Goal: Find specific page/section

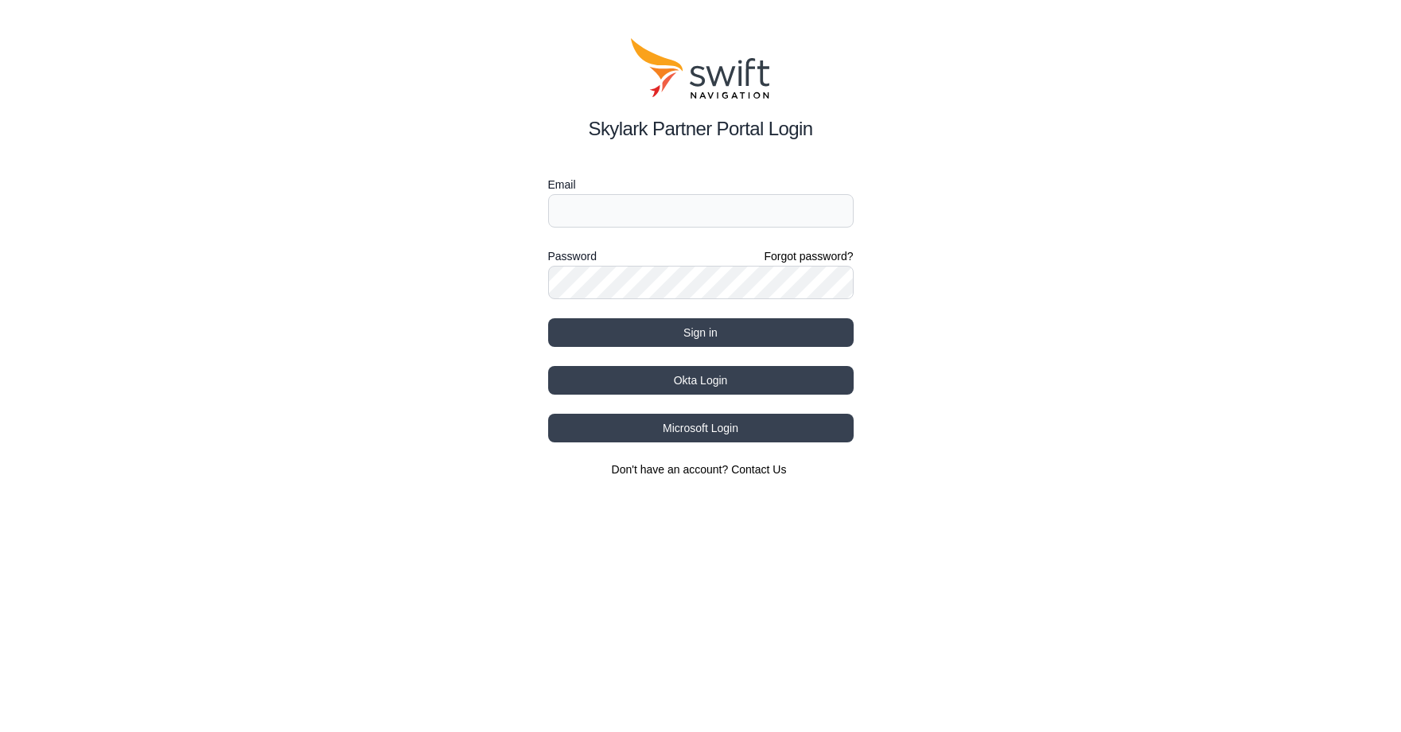
click at [534, 212] on div "Skylark Partner Portal Login Email Password Forgot password? Sign in Okta Login…" at bounding box center [700, 258] width 1401 height 516
click at [578, 216] on input "Email" at bounding box center [701, 210] width 306 height 33
drag, startPoint x: 359, startPoint y: 290, endPoint x: 418, endPoint y: 307, distance: 61.2
click at [359, 291] on div "Skylark Partner Portal Login Email Password Forgot password? Sign in Okta Login…" at bounding box center [700, 258] width 1401 height 516
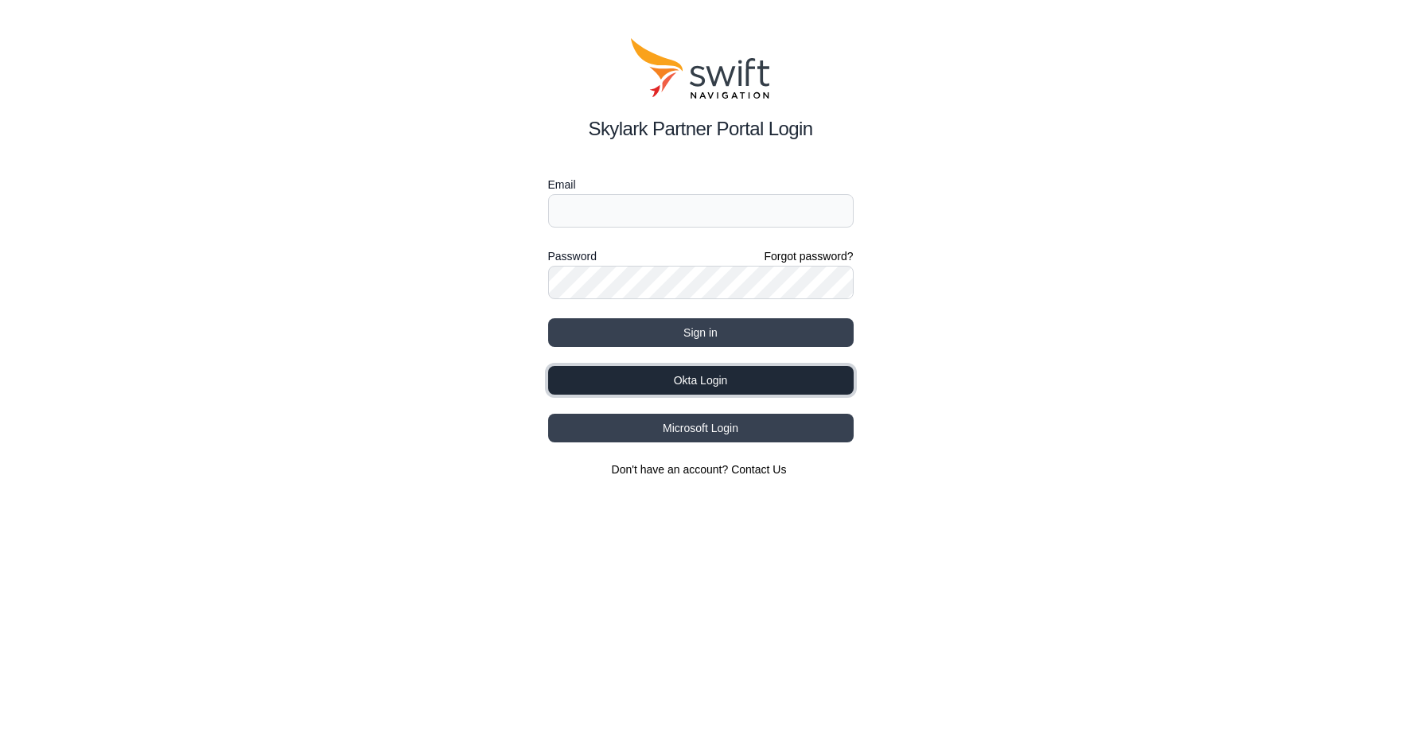
click at [722, 383] on button "Okta Login" at bounding box center [701, 380] width 306 height 29
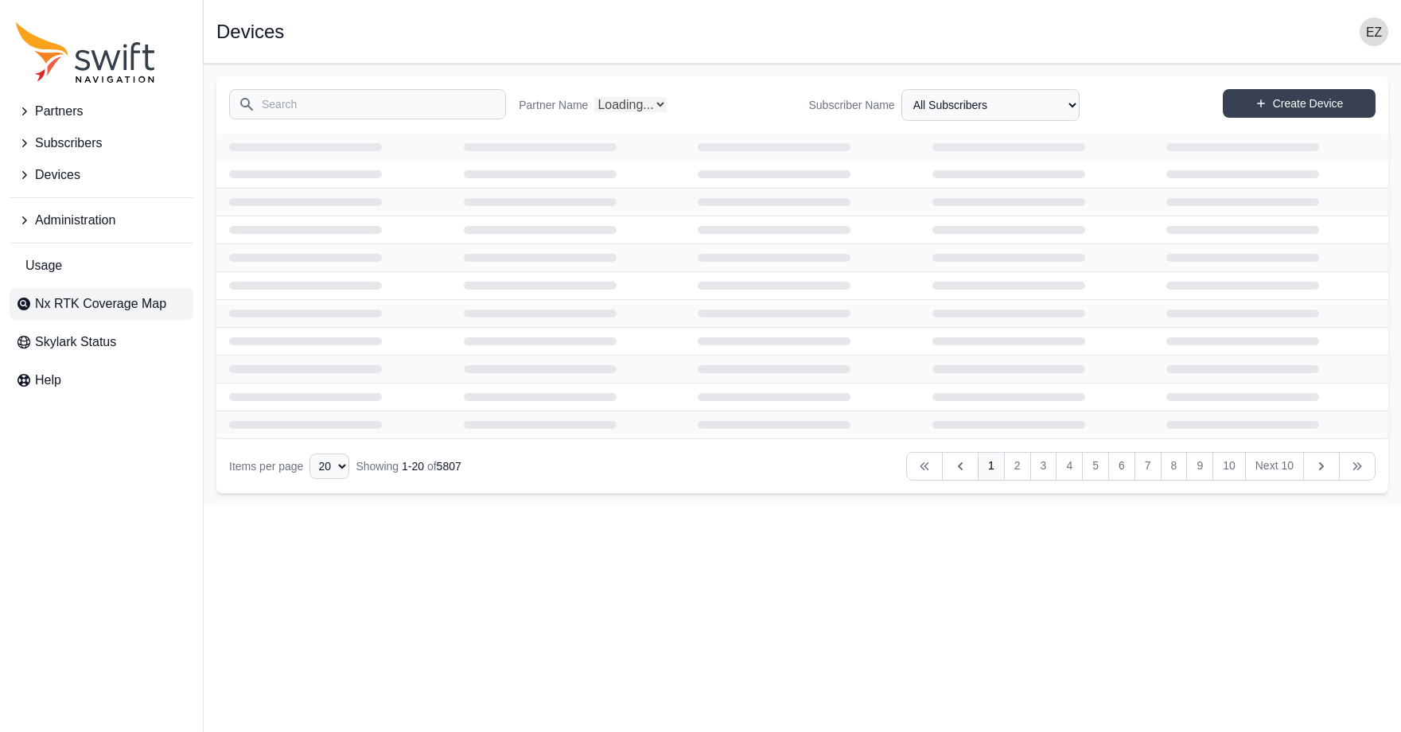
click at [118, 306] on span "Nx RTK Coverage Map" at bounding box center [100, 303] width 131 height 19
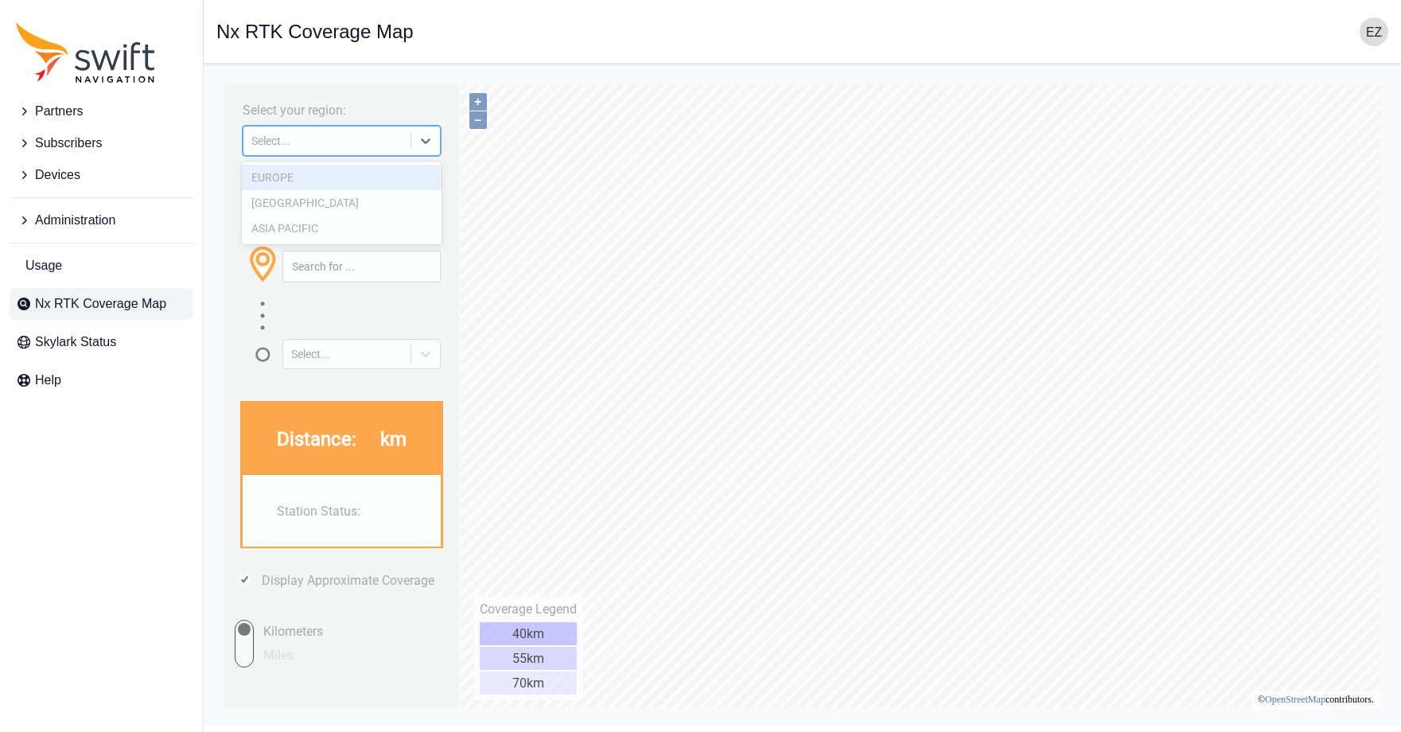
click at [423, 134] on icon at bounding box center [426, 141] width 16 height 16
click at [351, 203] on div "[GEOGRAPHIC_DATA]" at bounding box center [342, 202] width 201 height 25
click at [429, 150] on div at bounding box center [425, 141] width 29 height 29
click at [383, 185] on div "EUROPE" at bounding box center [342, 177] width 201 height 25
